Goal: Information Seeking & Learning: Learn about a topic

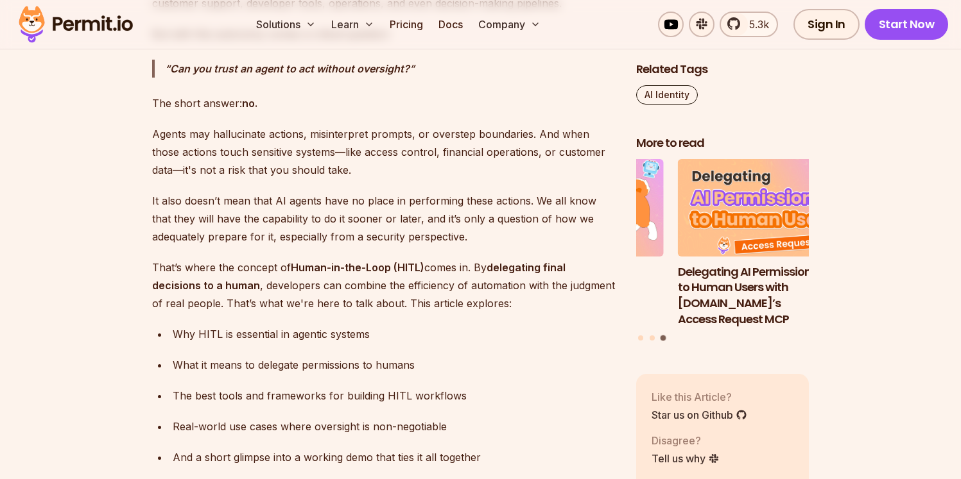
scroll to position [56, 0]
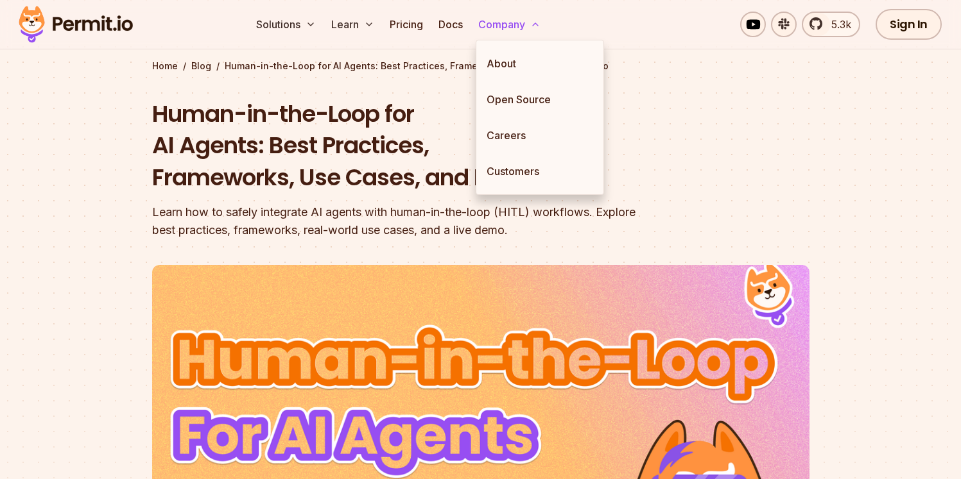
click at [509, 26] on button "Company" at bounding box center [509, 25] width 73 height 26
click at [506, 54] on link "About" at bounding box center [539, 64] width 127 height 36
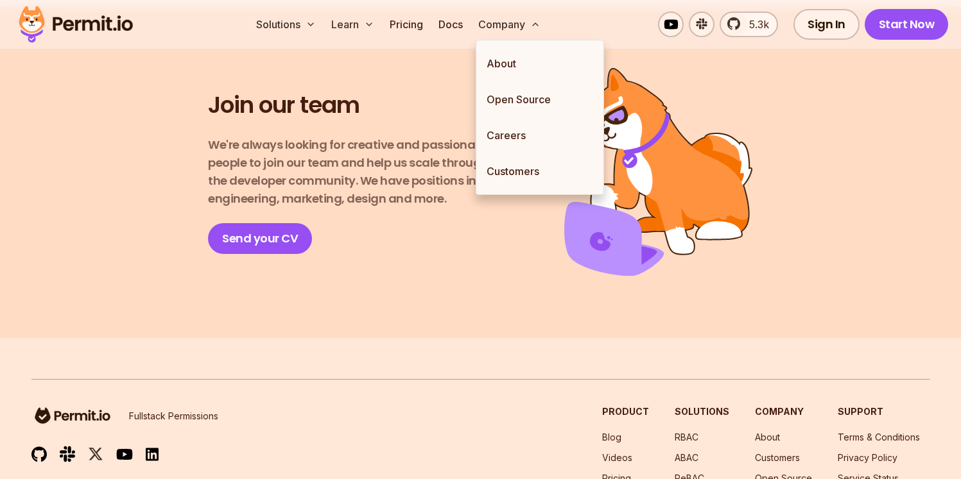
scroll to position [2397, 0]
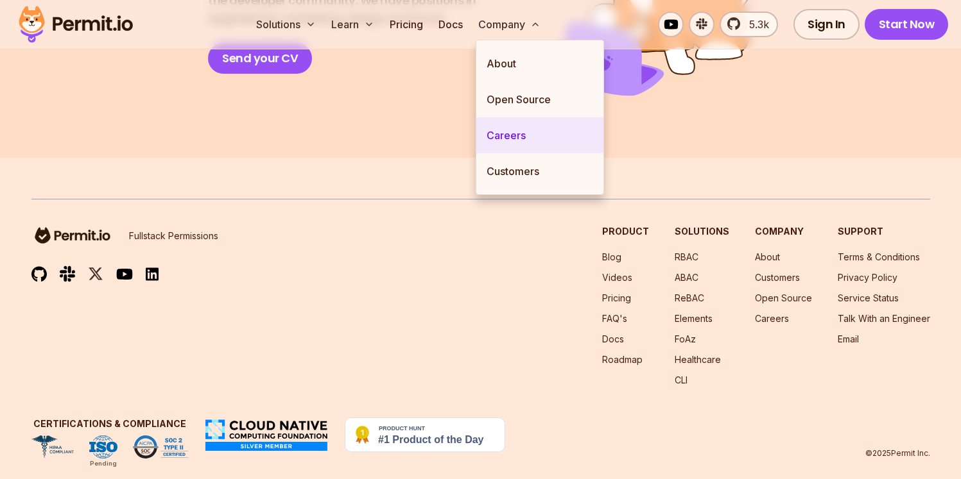
click at [534, 135] on link "Careers" at bounding box center [539, 135] width 127 height 36
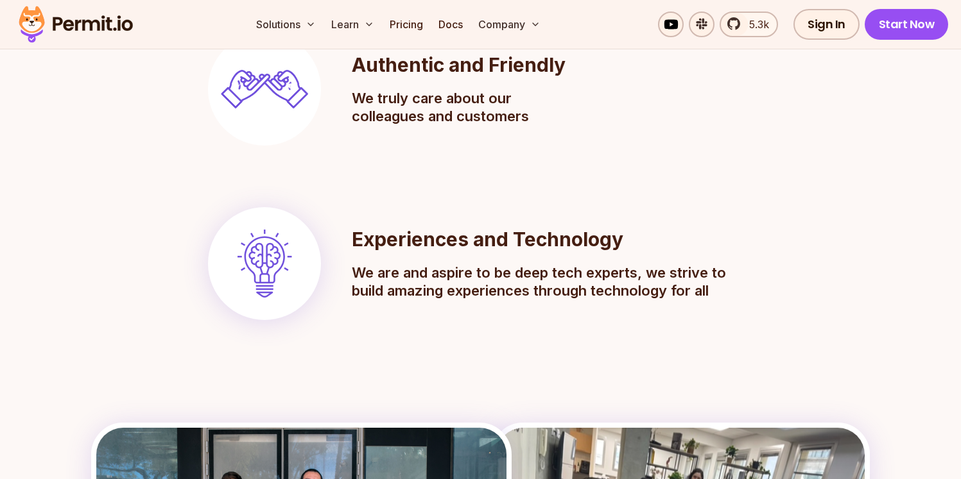
scroll to position [1481, 0]
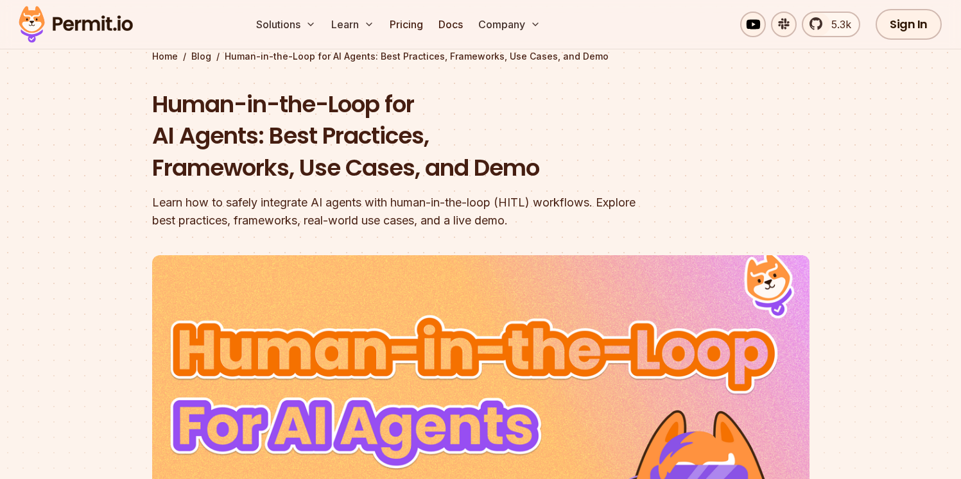
scroll to position [56, 0]
